Goal: Task Accomplishment & Management: Complete application form

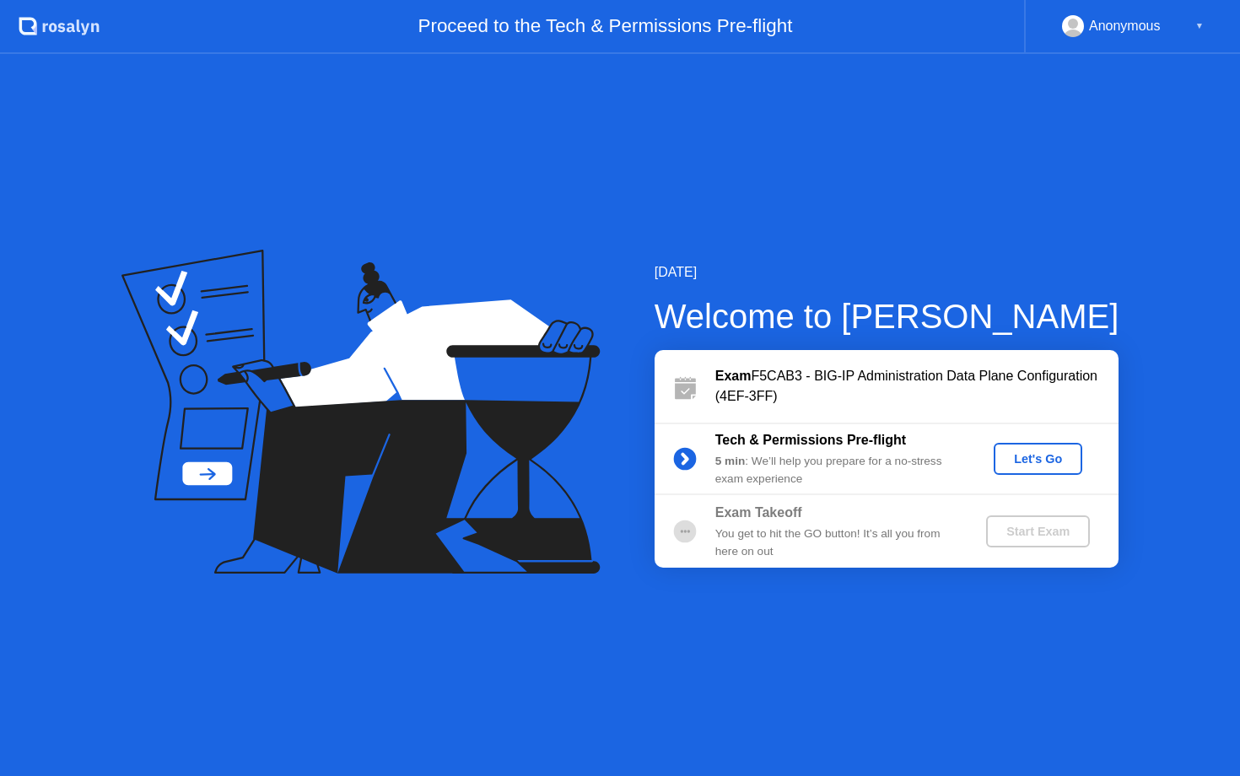
click at [1043, 453] on div "Let's Go" at bounding box center [1038, 459] width 75 height 14
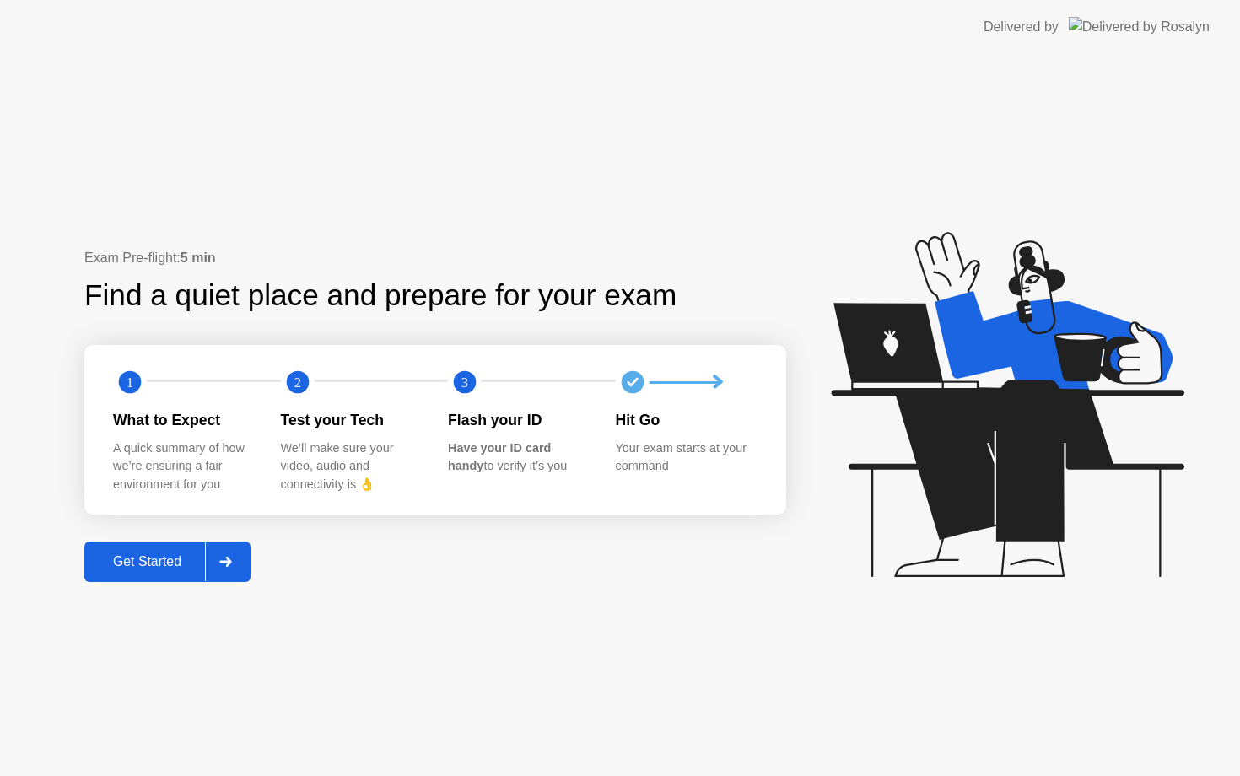
click at [154, 566] on div "Get Started" at bounding box center [147, 561] width 116 height 15
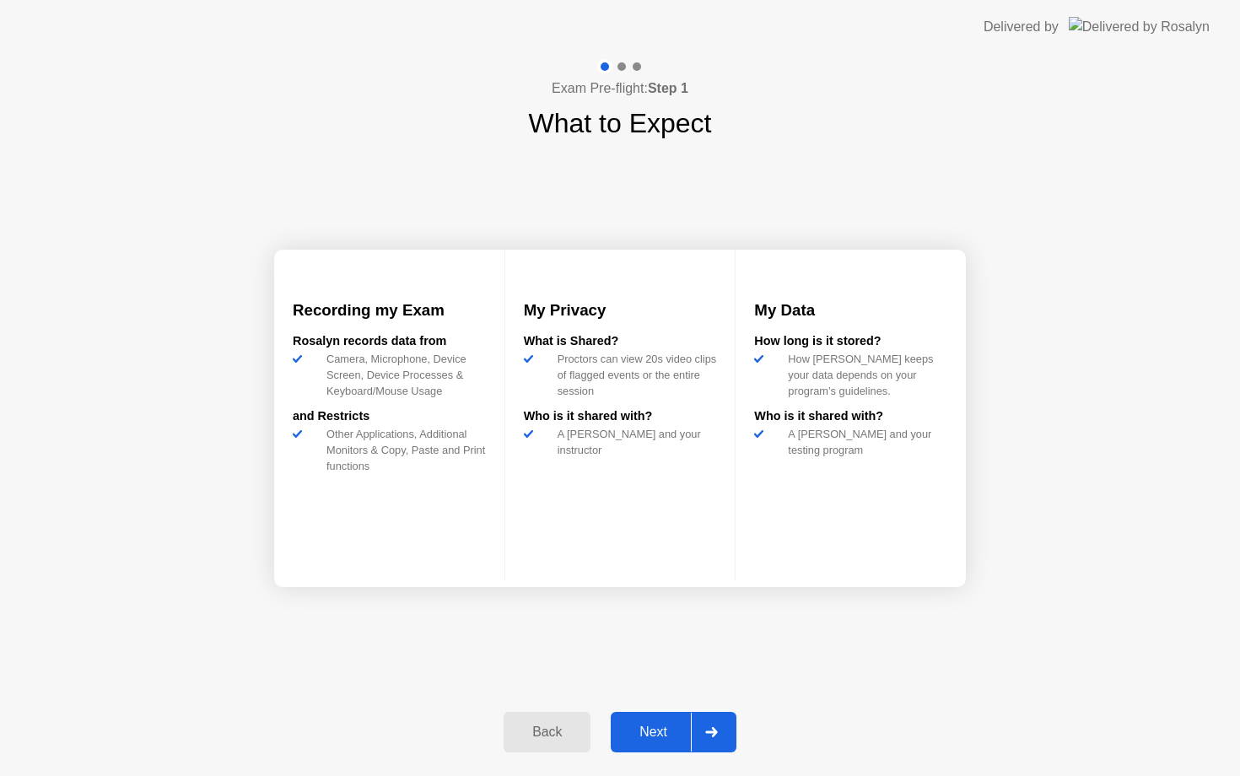
click at [641, 734] on div "Next" at bounding box center [653, 732] width 75 height 15
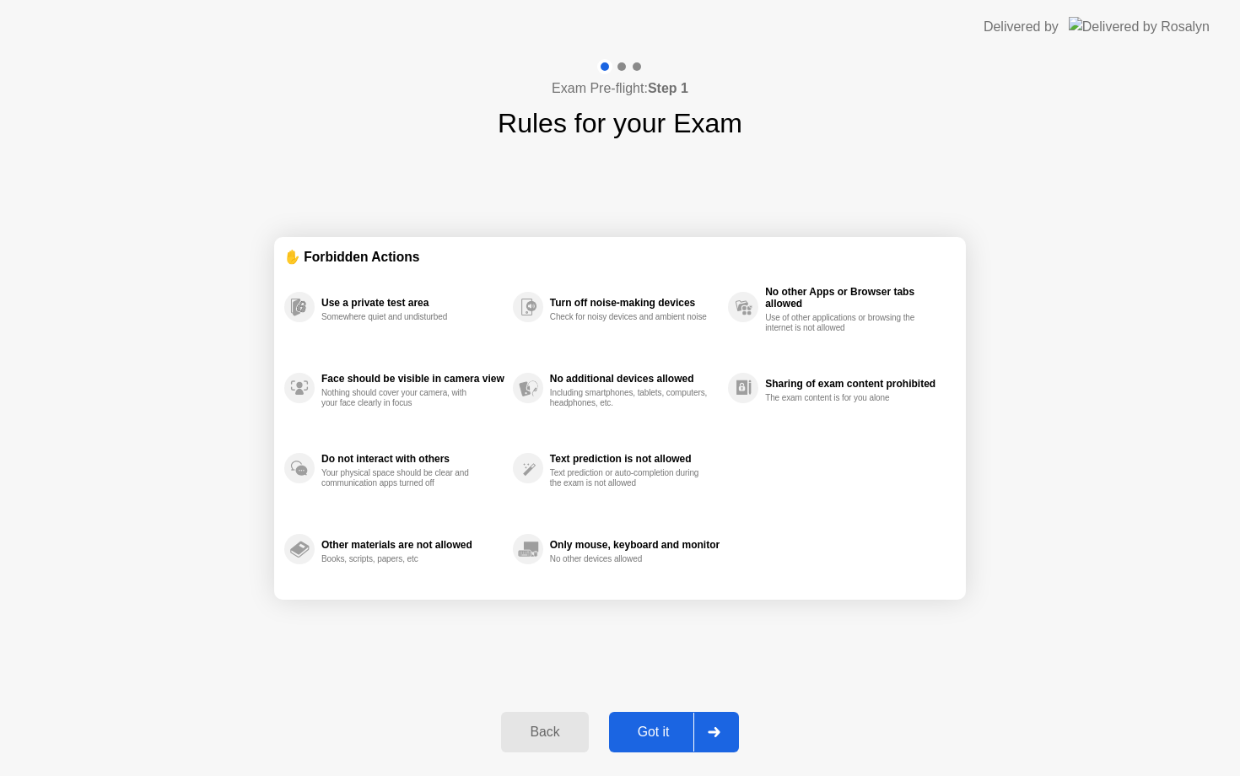
click at [641, 734] on div "Got it" at bounding box center [653, 732] width 79 height 15
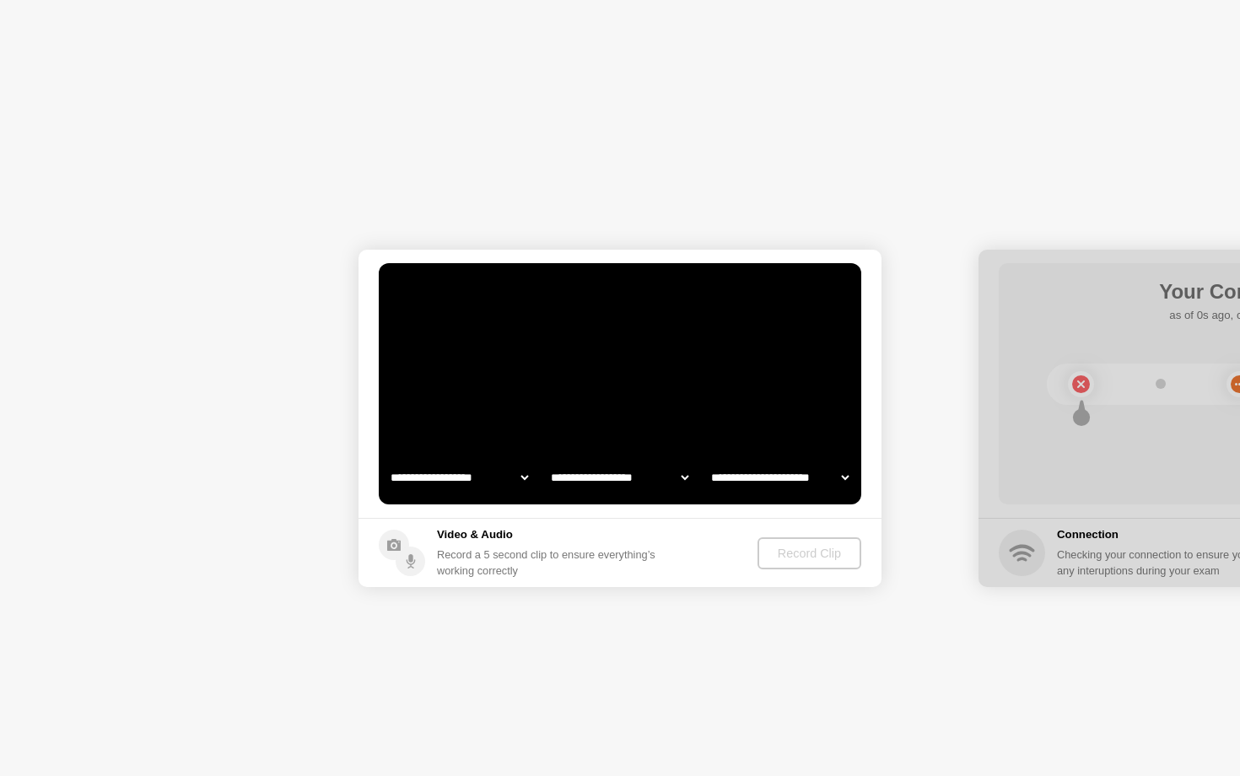
select select "**********"
select select "*******"
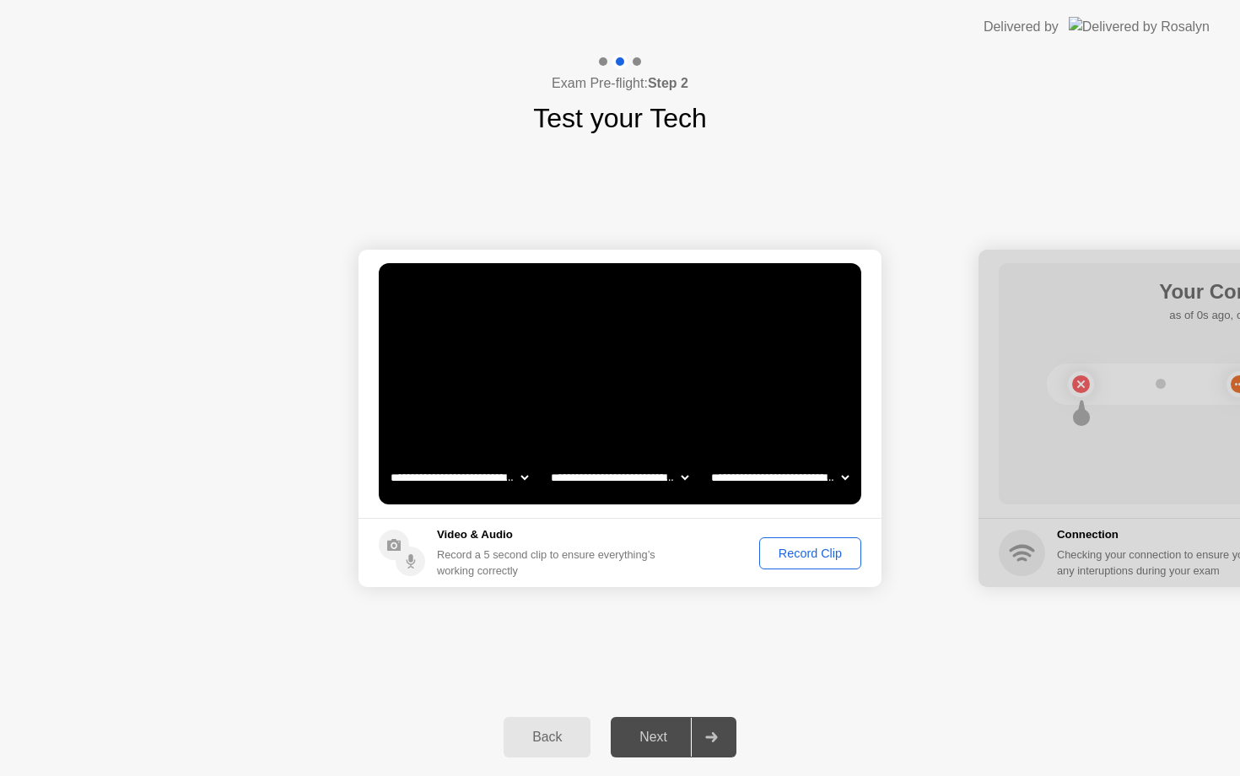
click at [812, 553] on div "Record Clip" at bounding box center [810, 554] width 90 height 14
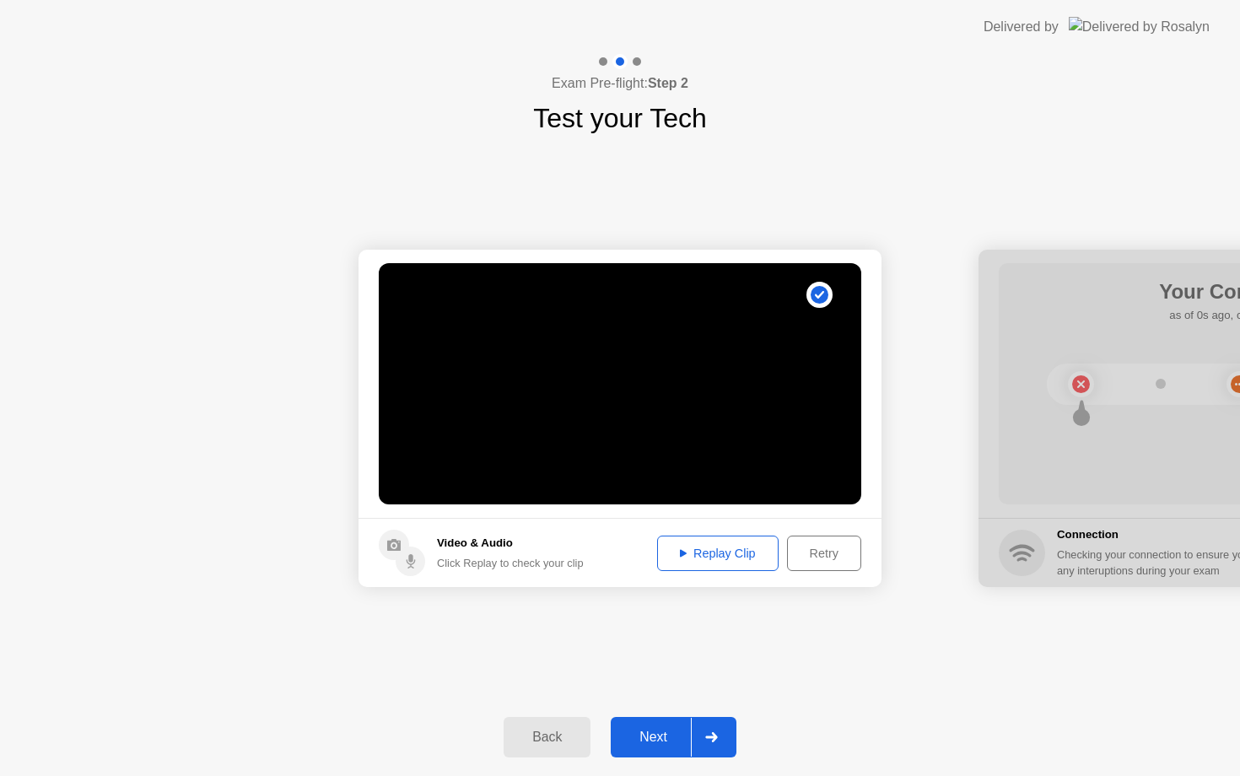
click at [641, 737] on div "Next" at bounding box center [653, 737] width 75 height 15
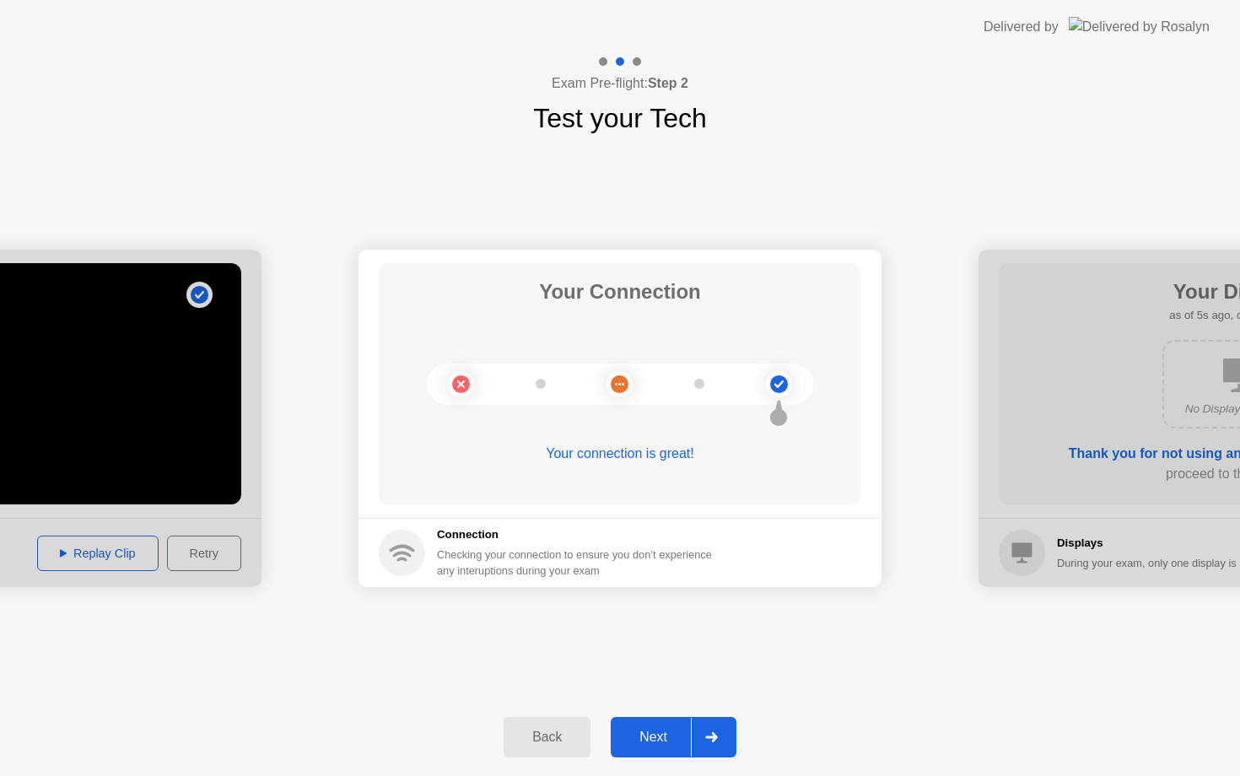
click at [654, 740] on div "Next" at bounding box center [653, 737] width 75 height 15
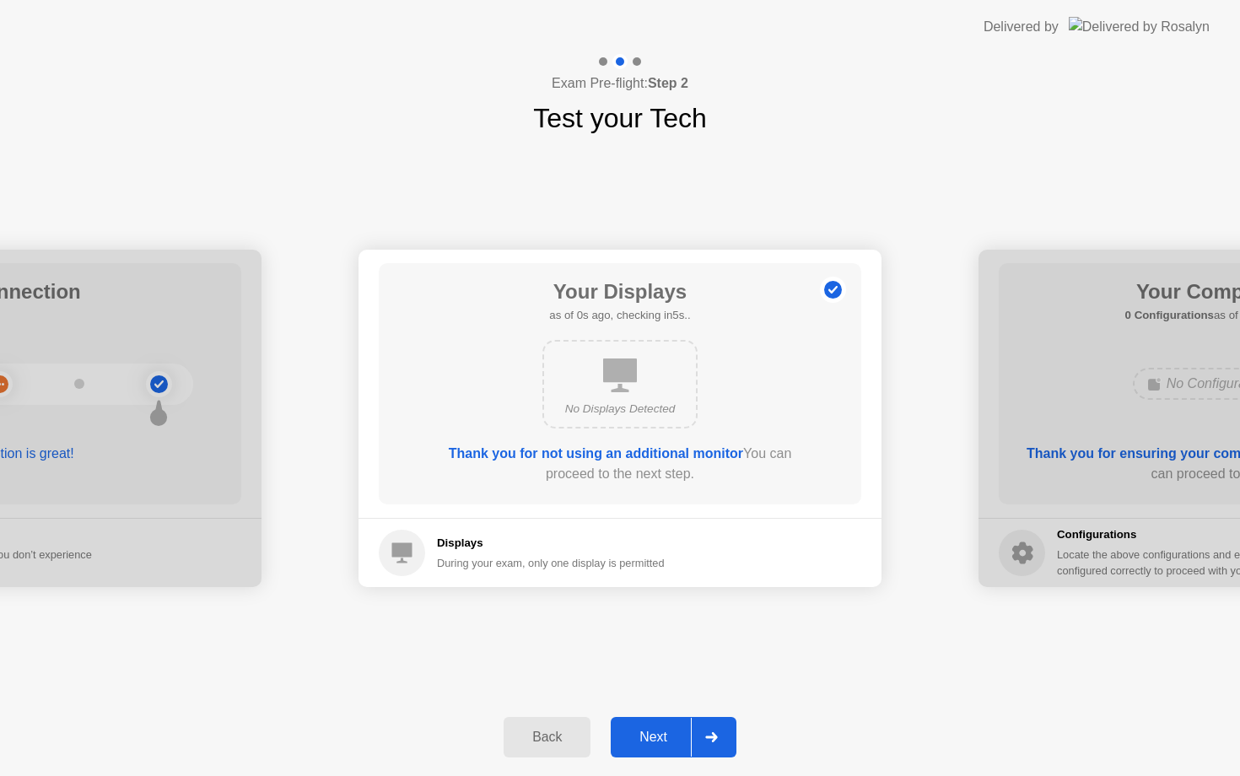
click at [654, 739] on div "Next" at bounding box center [653, 737] width 75 height 15
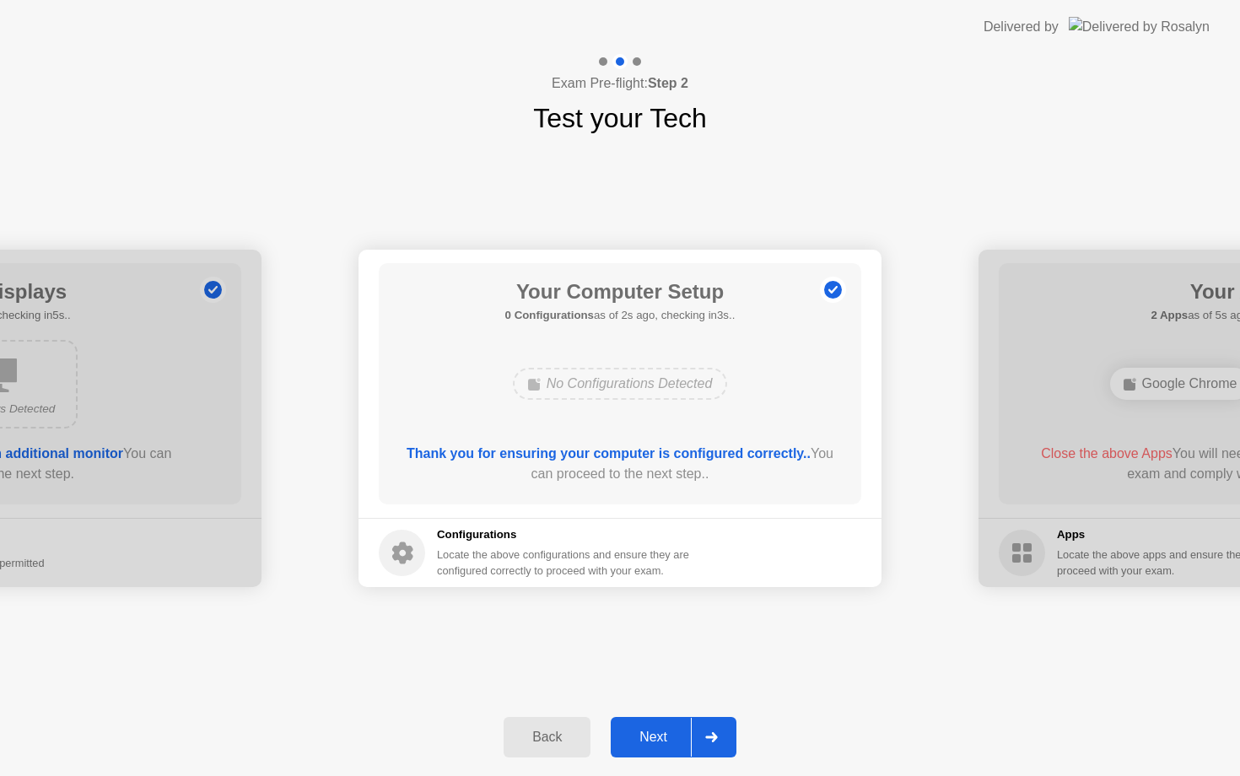
click at [654, 739] on div "Next" at bounding box center [653, 737] width 75 height 15
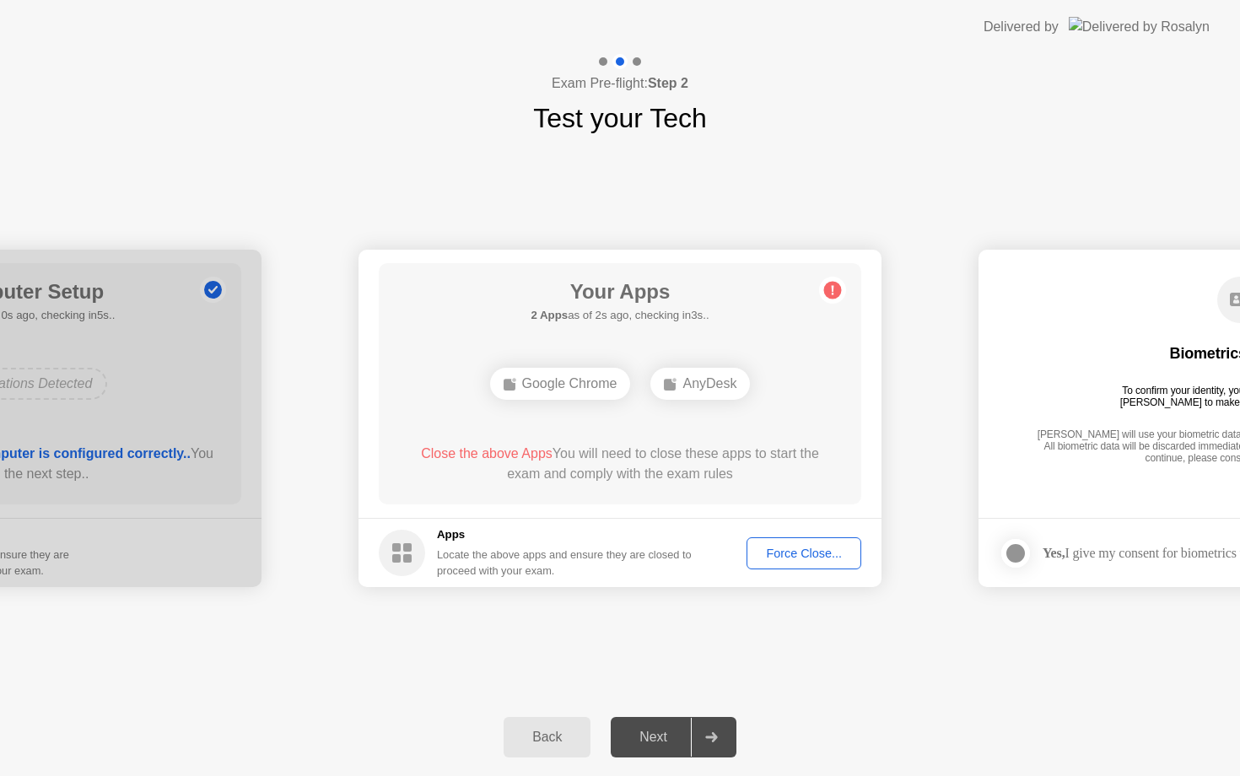
click at [803, 551] on div "Force Close..." at bounding box center [804, 554] width 103 height 14
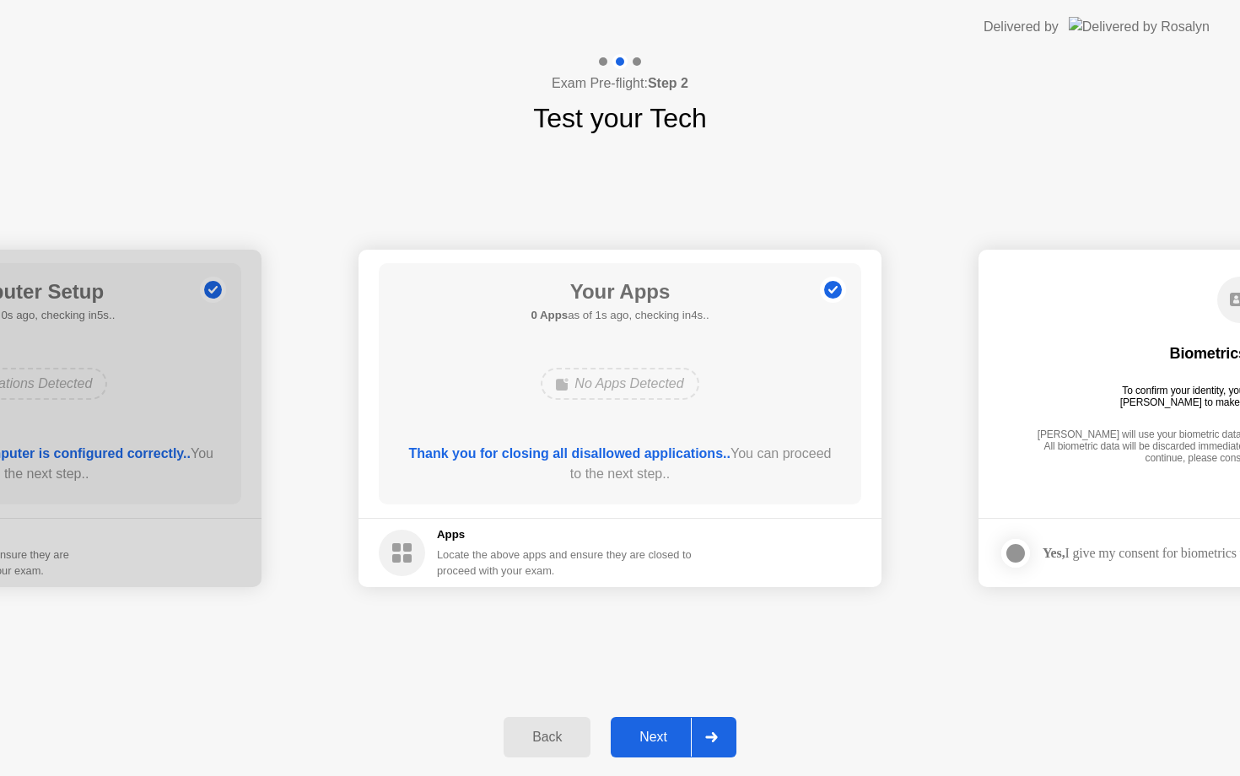
click at [654, 726] on button "Next" at bounding box center [674, 737] width 126 height 41
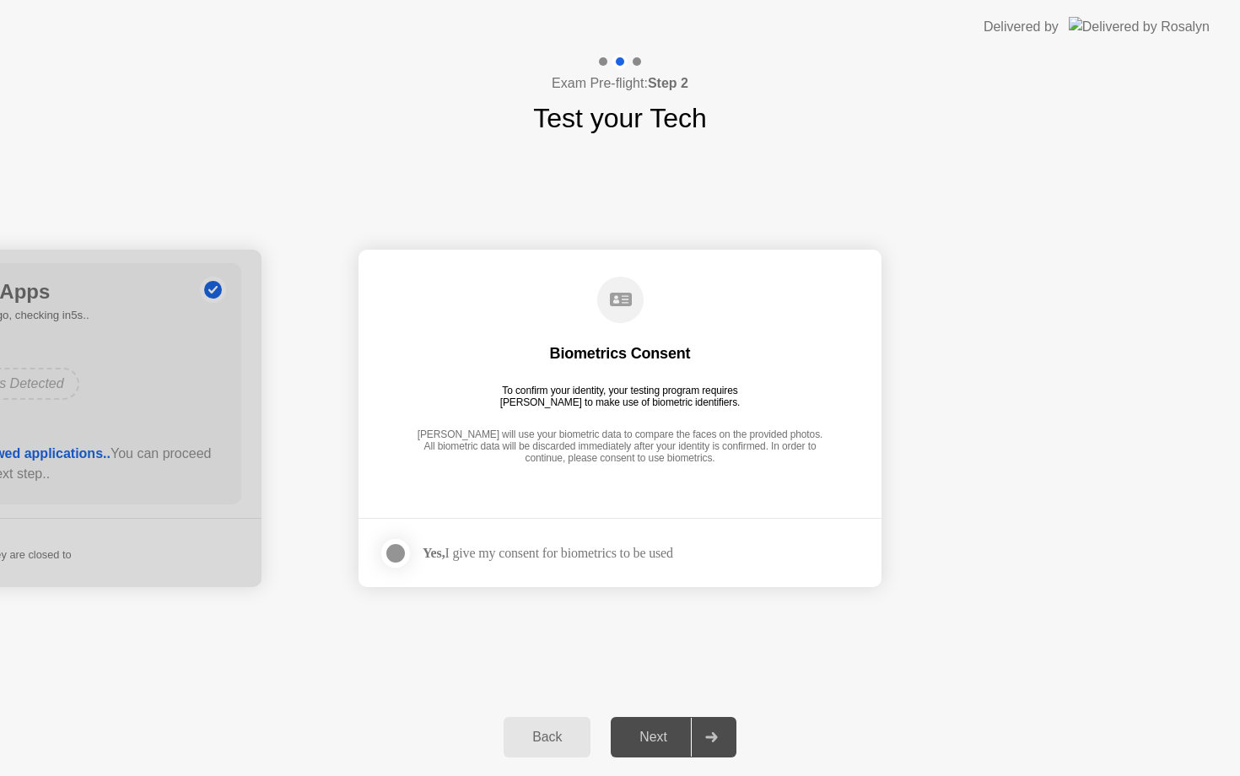
click at [393, 548] on div at bounding box center [396, 553] width 20 height 20
click at [665, 745] on div "Next" at bounding box center [653, 737] width 75 height 15
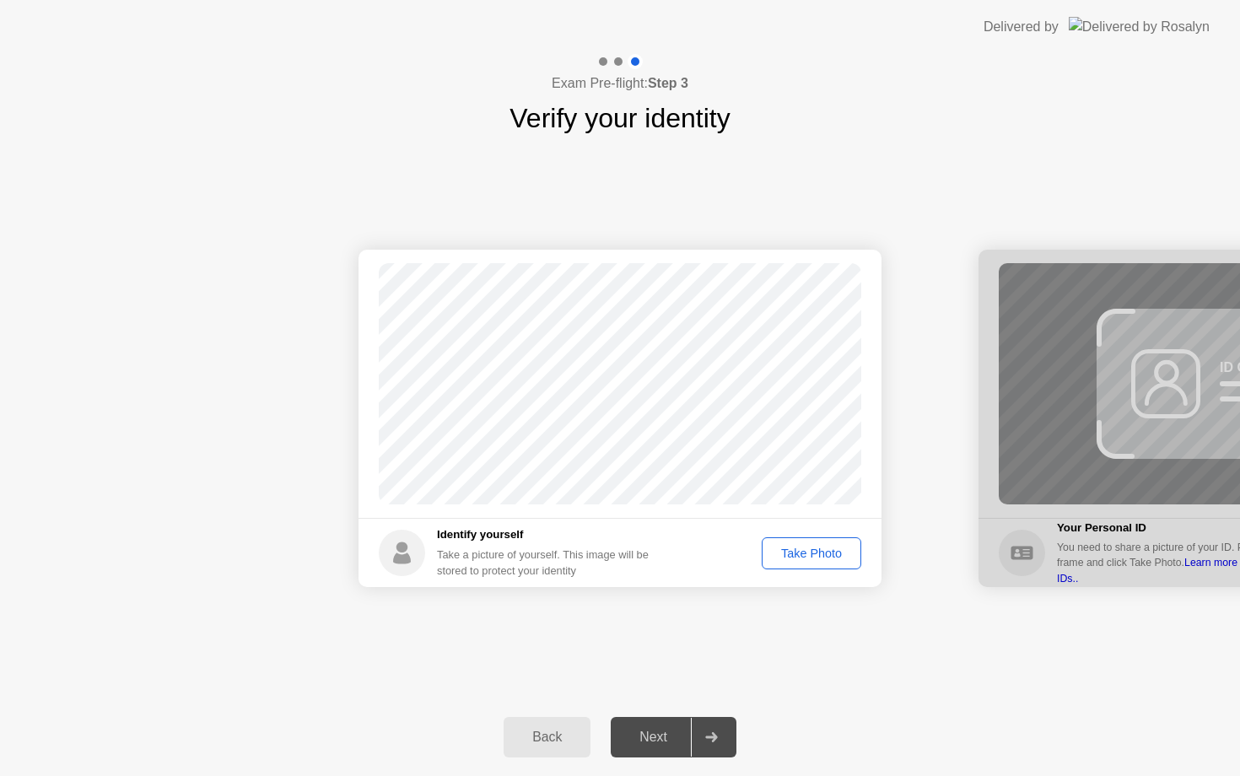
click at [813, 557] on div "Take Photo" at bounding box center [812, 554] width 88 height 14
click at [651, 732] on div "Next" at bounding box center [653, 737] width 75 height 15
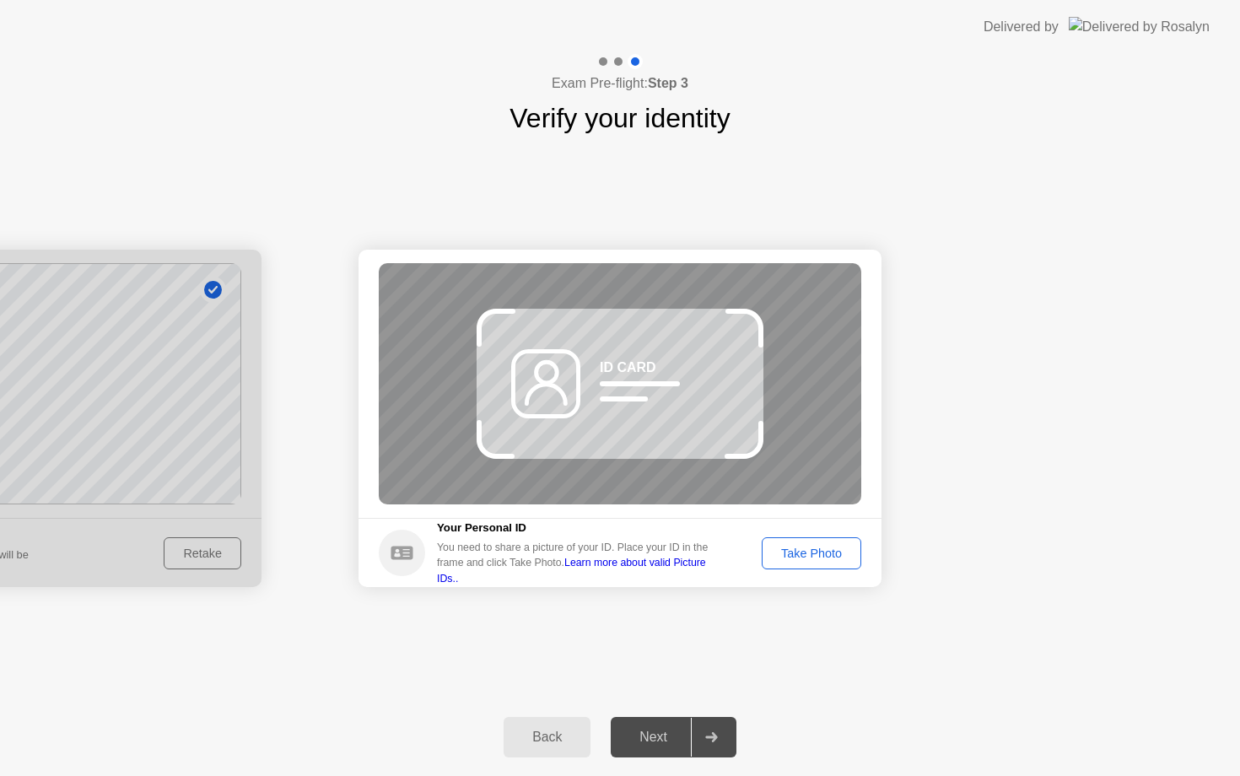
click at [809, 563] on button "Take Photo" at bounding box center [812, 553] width 100 height 32
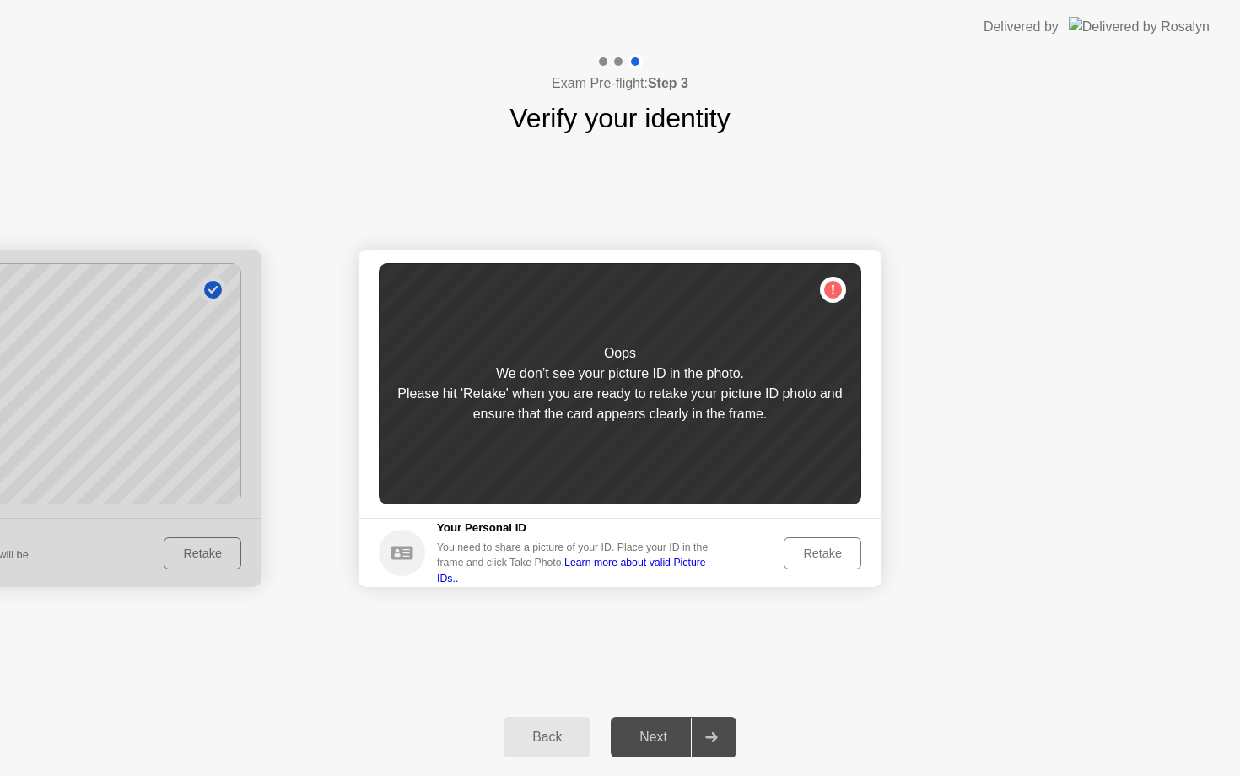
click at [810, 554] on div "Retake" at bounding box center [823, 554] width 66 height 14
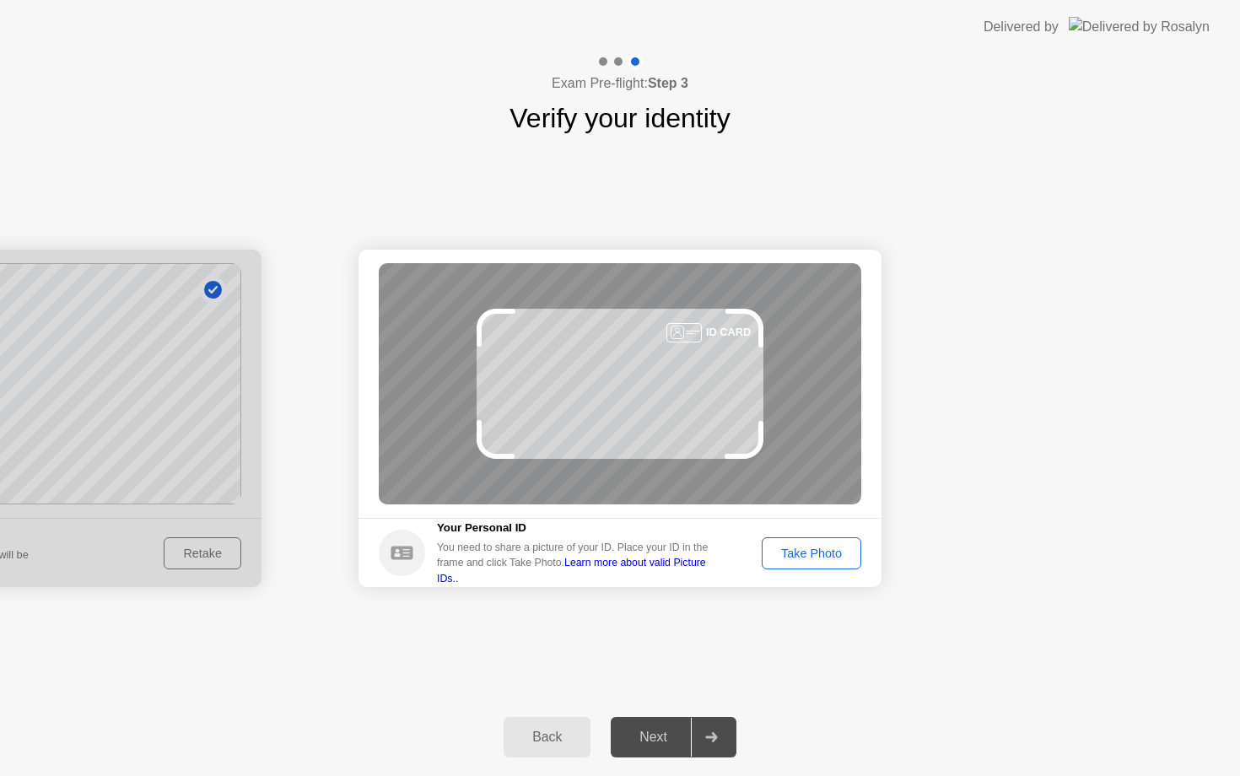
click at [810, 554] on div "Take Photo" at bounding box center [812, 554] width 88 height 14
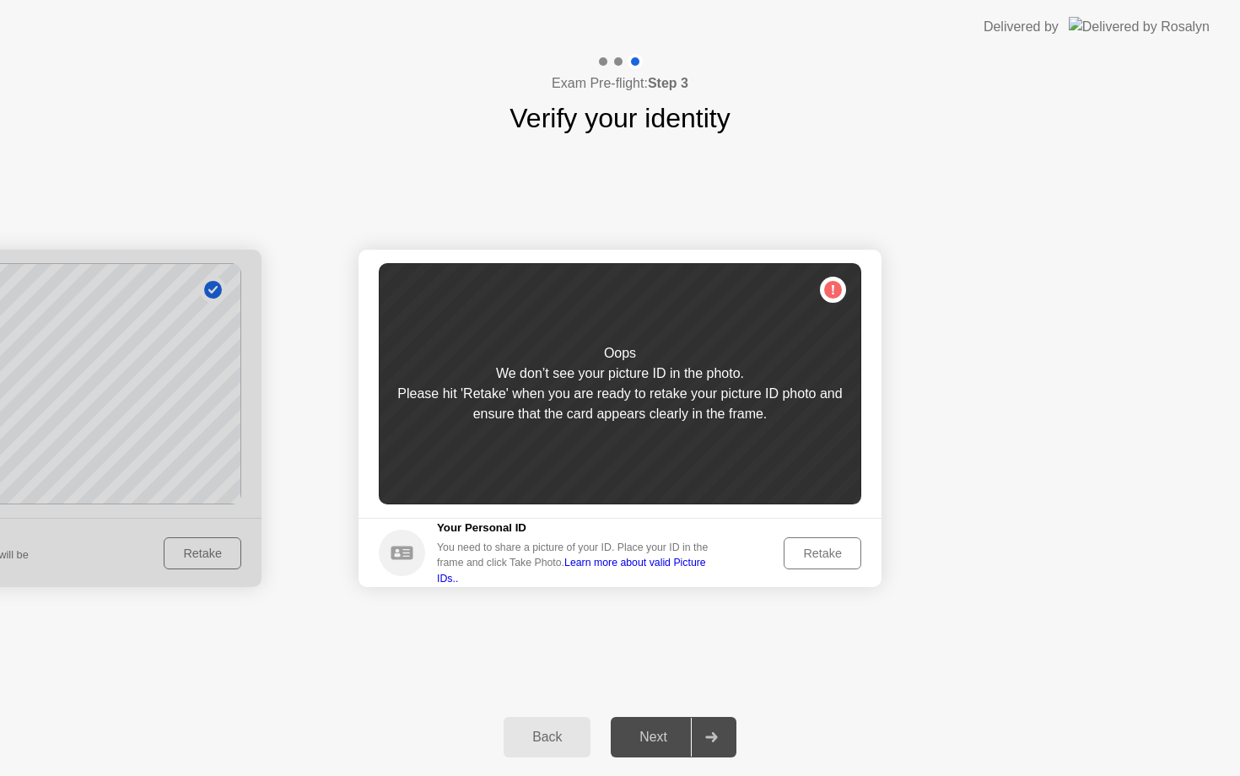
click at [810, 554] on div "Retake" at bounding box center [823, 554] width 66 height 14
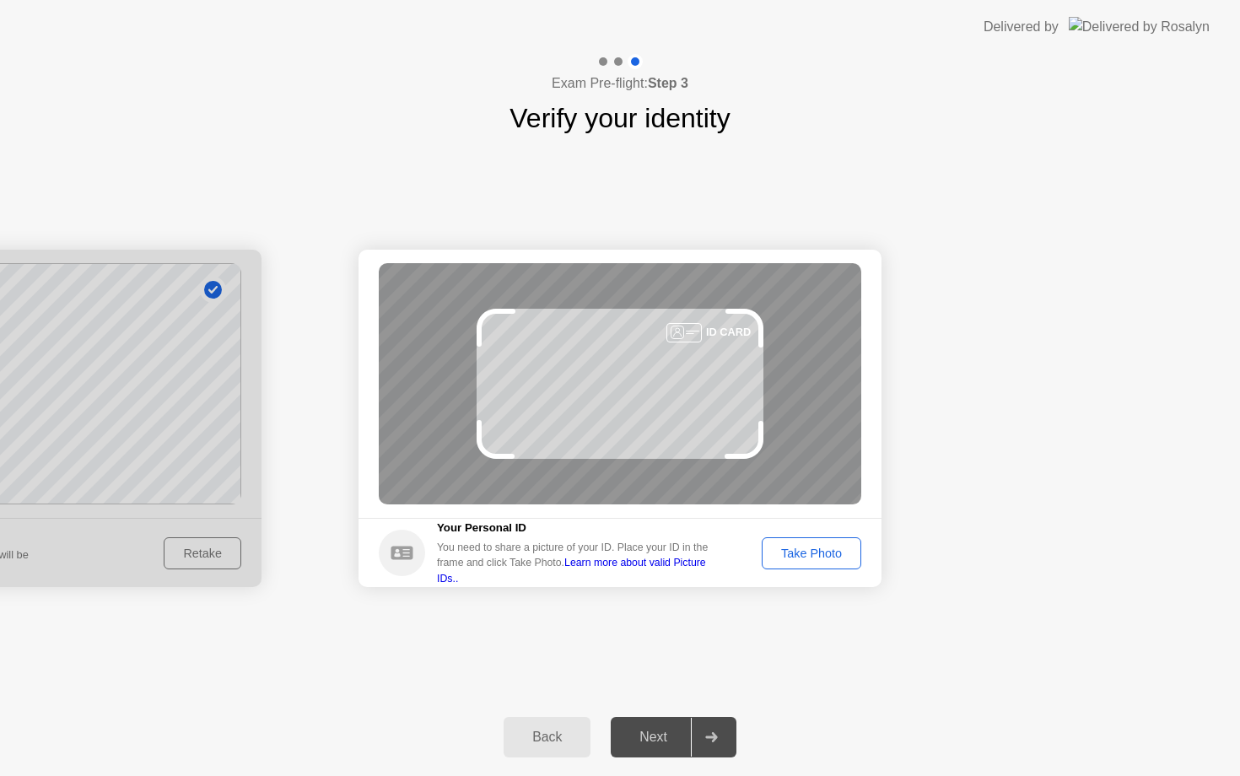
click at [810, 554] on div "Take Photo" at bounding box center [812, 554] width 88 height 14
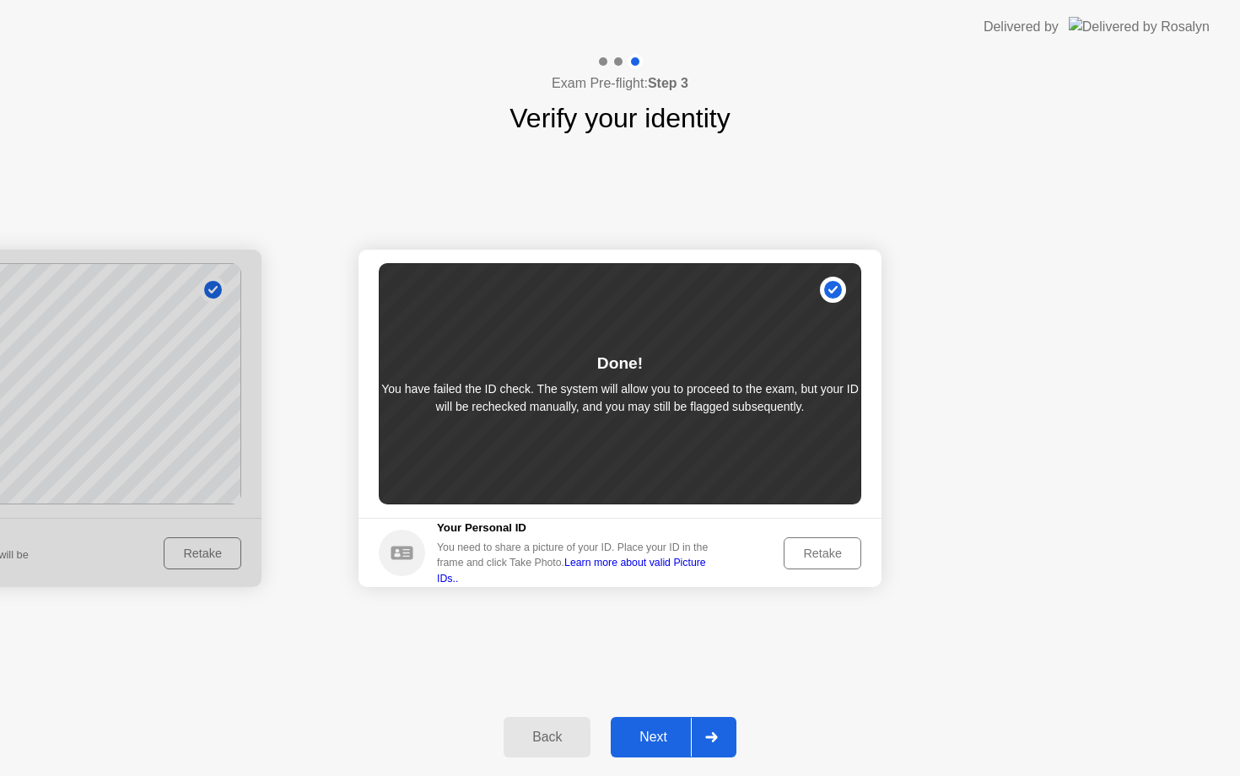
click at [651, 735] on div "Next" at bounding box center [653, 737] width 75 height 15
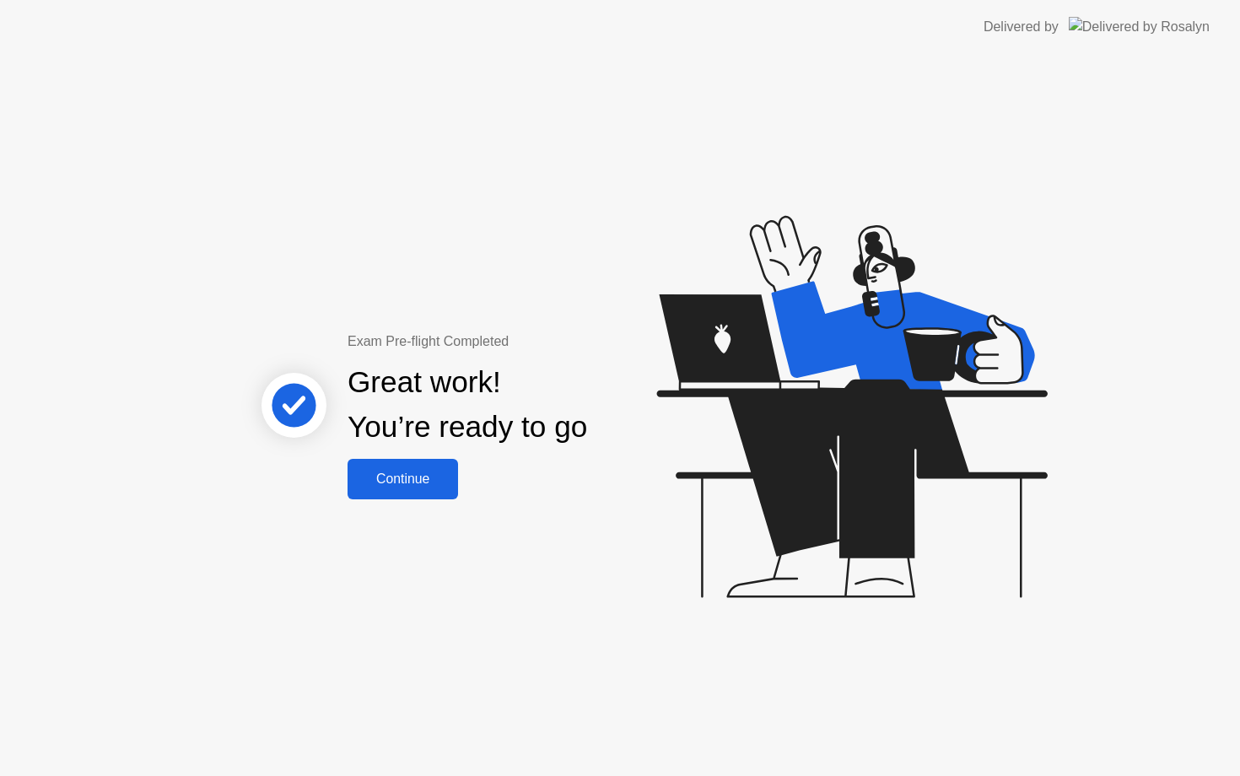
click at [418, 473] on div "Continue" at bounding box center [403, 479] width 100 height 15
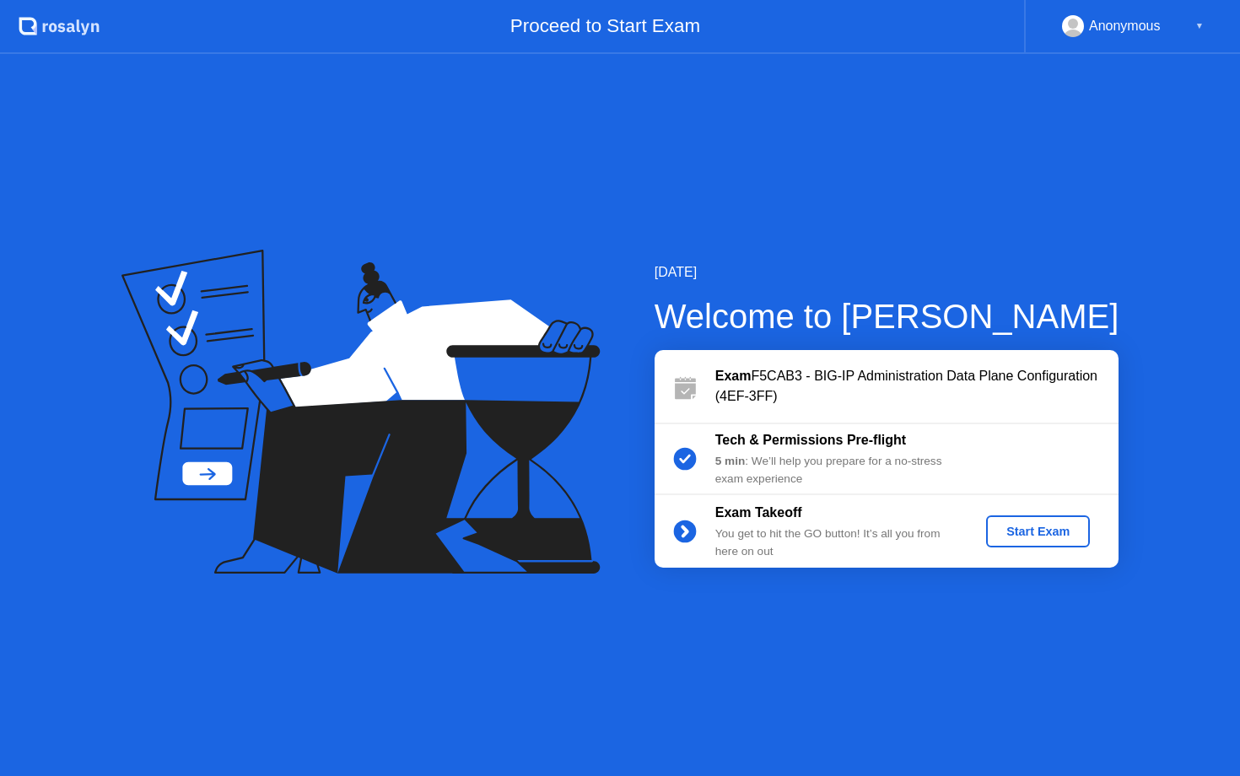
click at [1050, 533] on div "Start Exam" at bounding box center [1038, 532] width 90 height 14
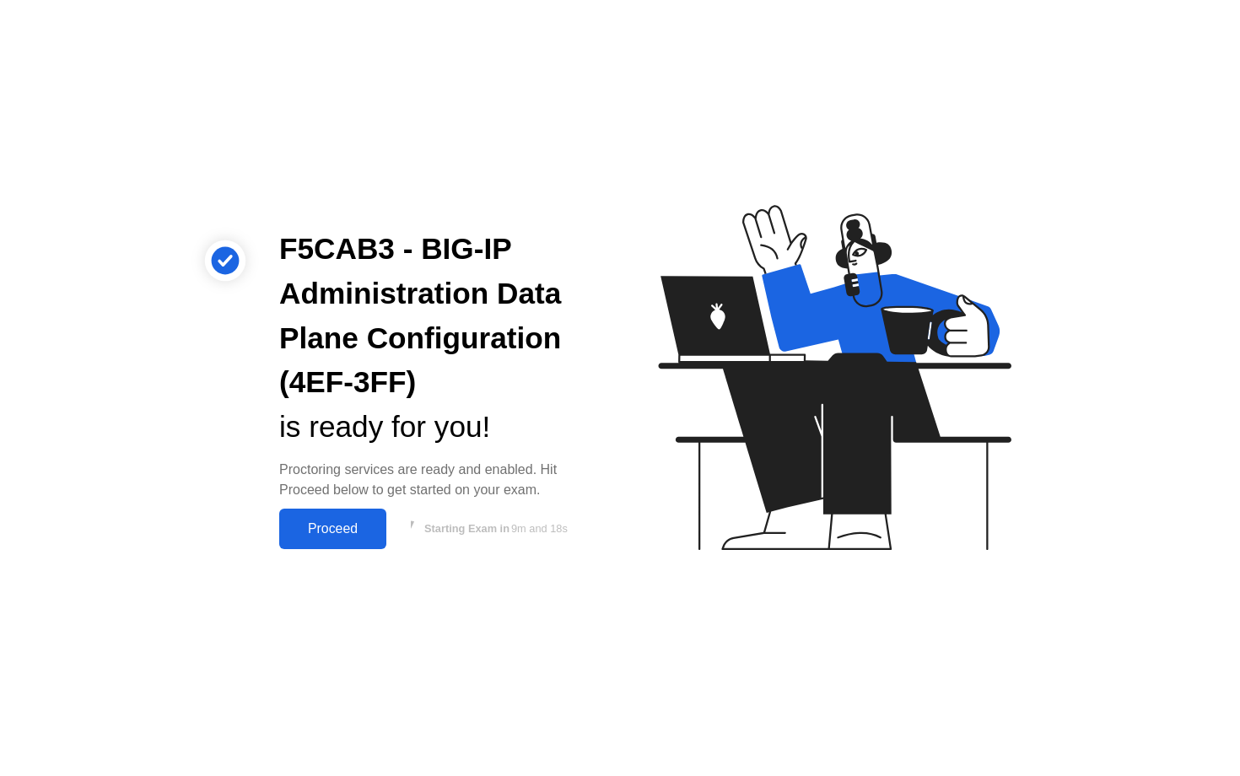
click at [338, 533] on div "Proceed" at bounding box center [332, 528] width 97 height 15
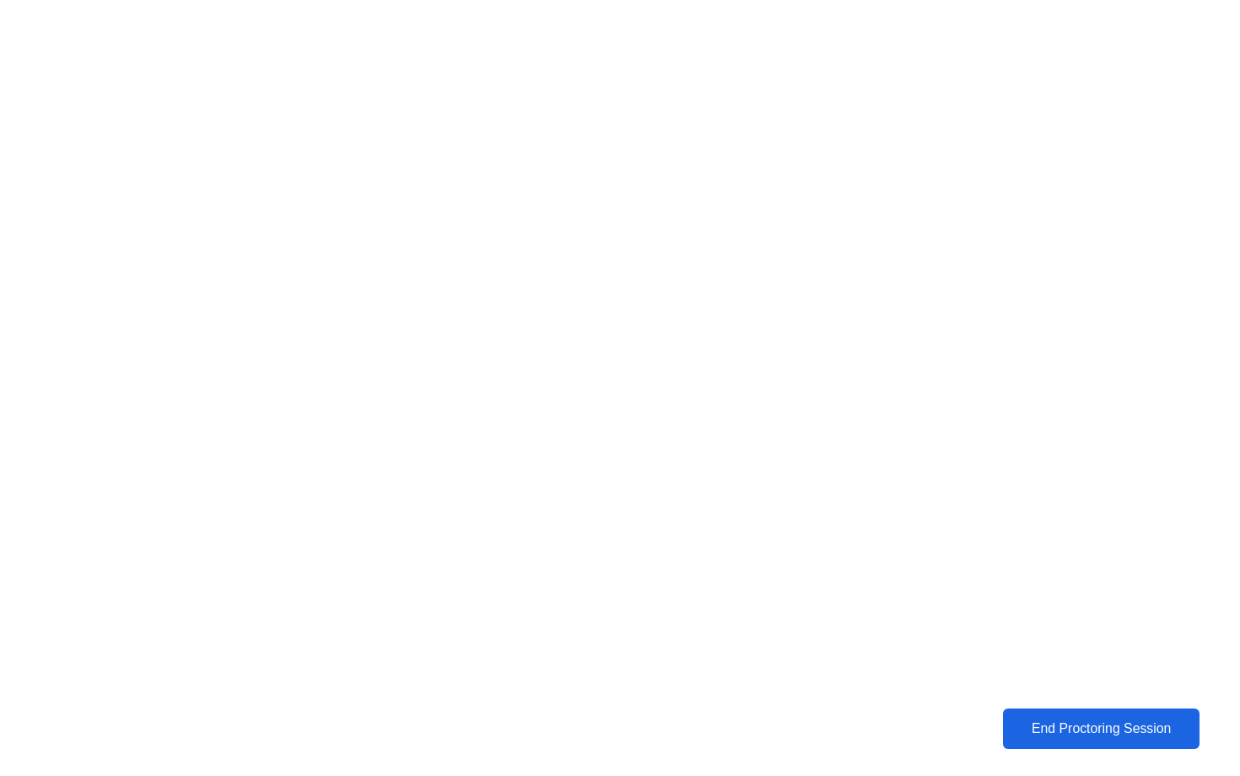
click at [1070, 732] on div "End Proctoring Session" at bounding box center [1101, 728] width 187 height 15
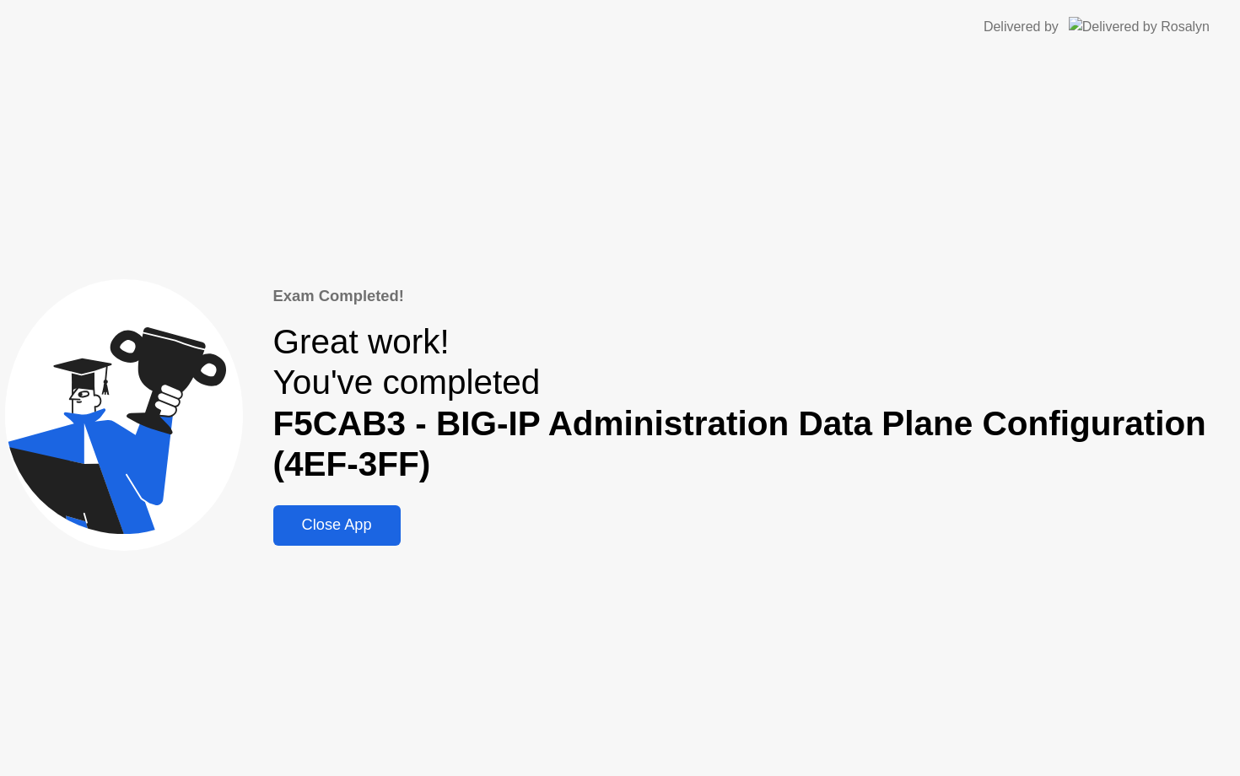
click at [358, 528] on div "Close App" at bounding box center [336, 525] width 117 height 18
